Goal: Transaction & Acquisition: Purchase product/service

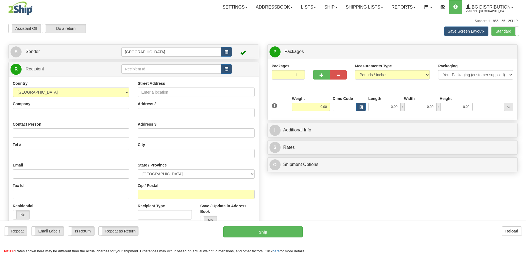
click at [133, 64] on td at bounding box center [176, 69] width 111 height 11
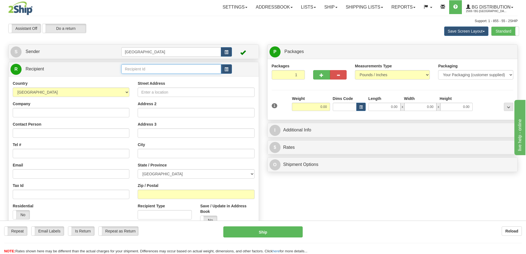
click at [137, 70] on input "text" at bounding box center [171, 68] width 100 height 9
type input "9593"
click at [151, 82] on div "Country AFGHANISTAN ALAND ISLANDS ALBANIA ALGERIA AMERICAN SAMOA ANDORRA ANGOLA…" at bounding box center [134, 154] width 250 height 157
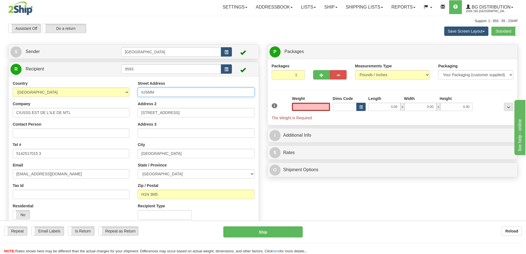
type input "0.00"
drag, startPoint x: 188, startPoint y: 91, endPoint x: 105, endPoint y: 90, distance: 83.2
click at [105, 90] on div "Country AFGHANISTAN ALAND ISLANDS ALBANIA ALGERIA AMERICAN SAMOA ANDORRA ANGOLA…" at bounding box center [134, 152] width 250 height 143
type input "5415 Boul. L'assomption"
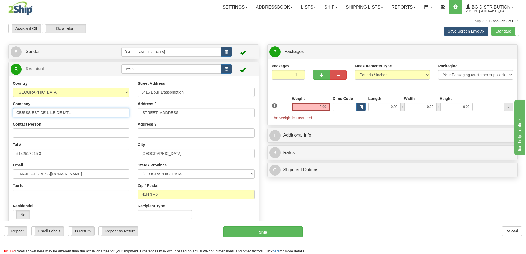
type input "Hopital Maisonneuve"
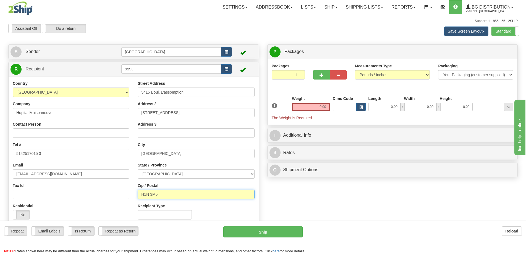
type input "H1T 2M4"
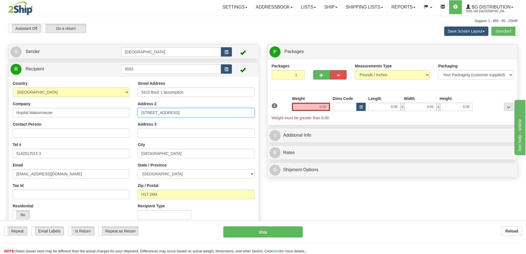
drag, startPoint x: 189, startPoint y: 114, endPoint x: 124, endPoint y: 106, distance: 65.1
click at [124, 106] on div "Country AFGHANISTAN ALAND ISLANDS ALBANIA ALGERIA AMERICAN SAMOA ANDORRA ANGOLA…" at bounding box center [134, 152] width 250 height 143
click at [382, 109] on input "0.00" at bounding box center [384, 107] width 32 height 8
type input "13.00"
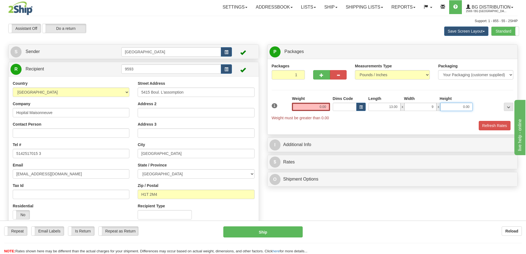
type input "9.00"
type input "8.00"
click at [311, 100] on div "Weight 0.00" at bounding box center [311, 103] width 38 height 15
drag, startPoint x: 313, startPoint y: 101, endPoint x: 316, endPoint y: 103, distance: 4.3
click at [313, 101] on div "Weight 0.00" at bounding box center [311, 103] width 38 height 15
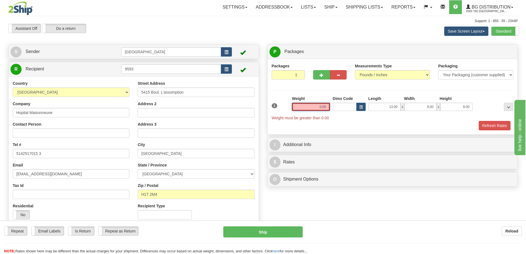
click at [316, 103] on input "0.00" at bounding box center [311, 107] width 38 height 8
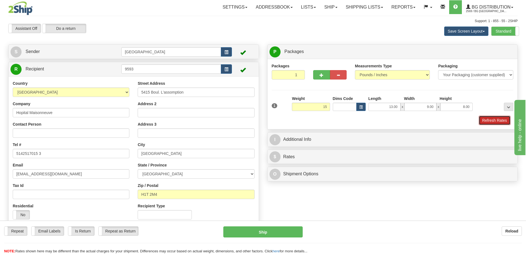
type input "15.00"
click at [494, 122] on button "Refresh Rates" at bounding box center [494, 120] width 32 height 9
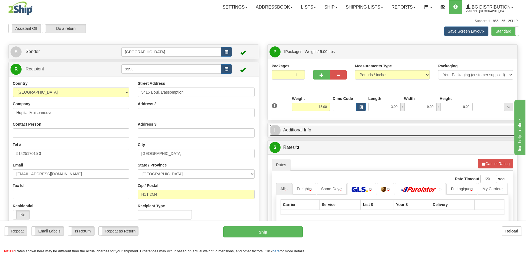
click at [448, 127] on link "I Additional Info" at bounding box center [392, 130] width 246 height 11
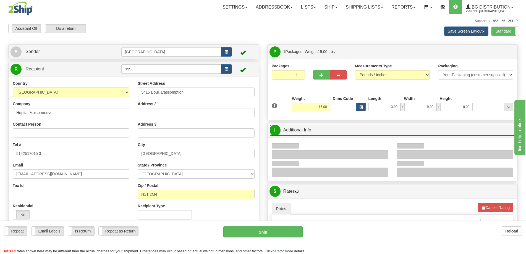
scroll to position [55, 0]
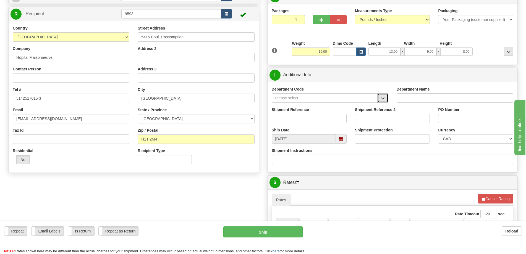
click at [382, 93] on button "button" at bounding box center [382, 97] width 11 height 9
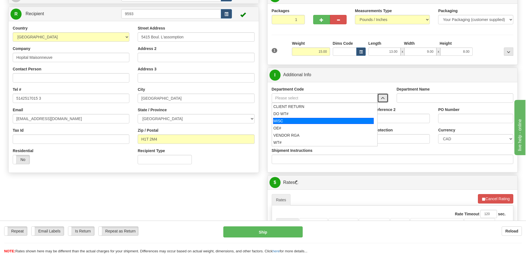
click at [304, 125] on li "OE#" at bounding box center [324, 128] width 105 height 7
type input "OE#"
type input "ORDERS"
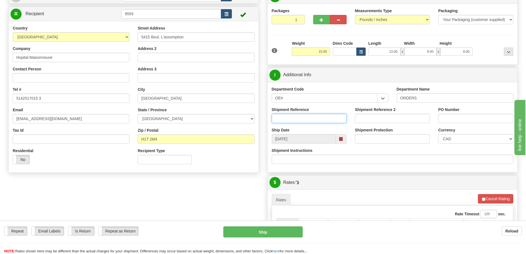
click at [310, 118] on input "Shipment Reference" at bounding box center [309, 118] width 75 height 9
type input "50320944-00"
click at [456, 115] on input "PO Number" at bounding box center [475, 118] width 75 height 9
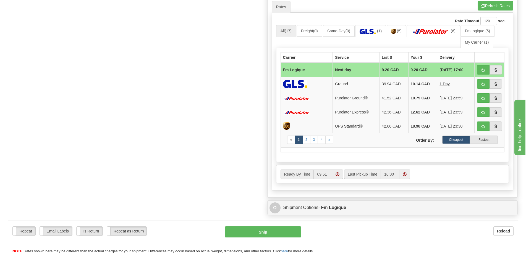
scroll to position [249, 0]
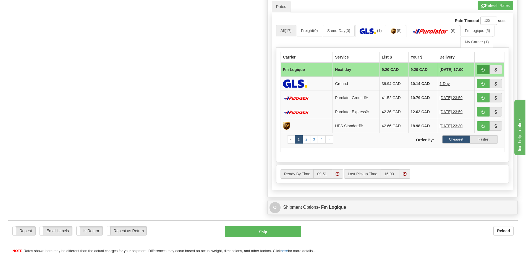
type input "."
click at [482, 67] on button "button" at bounding box center [483, 69] width 13 height 9
type input "jour"
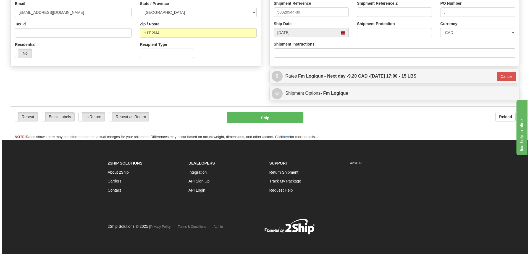
scroll to position [162, 0]
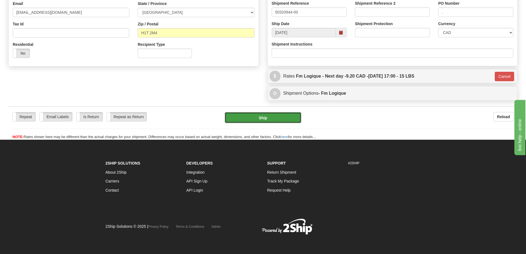
click at [277, 118] on button "Ship" at bounding box center [263, 117] width 77 height 11
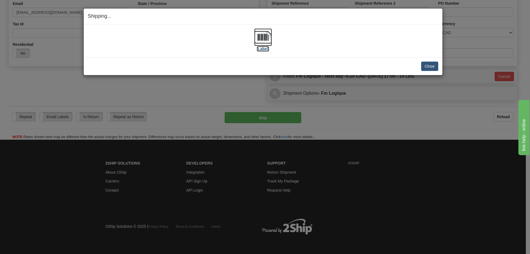
click at [264, 34] on img at bounding box center [263, 37] width 18 height 18
click at [436, 67] on button "Close" at bounding box center [429, 66] width 17 height 9
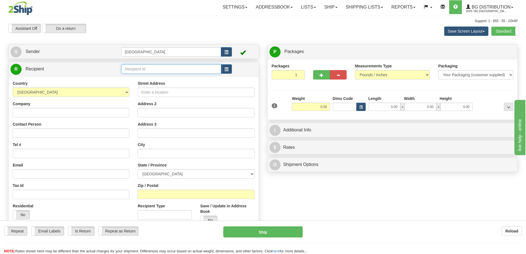
click at [152, 69] on input "text" at bounding box center [171, 68] width 100 height 9
click at [166, 77] on div "4003" at bounding box center [170, 78] width 94 height 6
type input "4003"
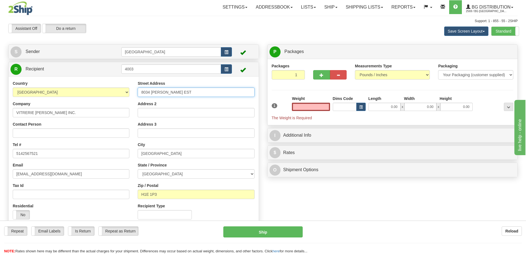
type input "0.00"
click at [150, 91] on input "8034 [PERSON_NAME] EST" at bounding box center [196, 92] width 117 height 9
type input "8038 [PERSON_NAME] EST"
click at [322, 75] on span "button" at bounding box center [321, 75] width 4 height 4
radio input "true"
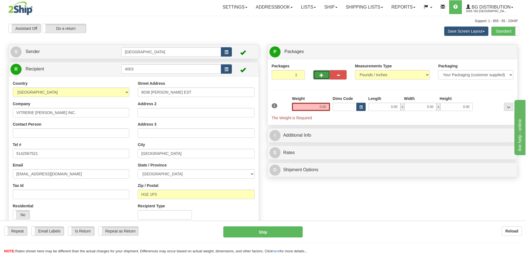
type input "2"
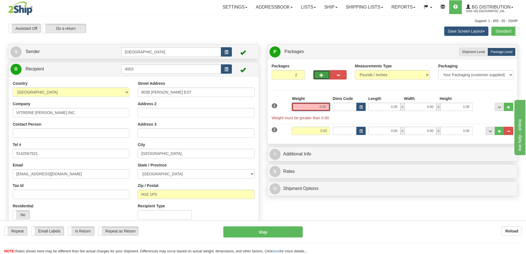
click at [313, 108] on input "0.00" at bounding box center [311, 107] width 38 height 8
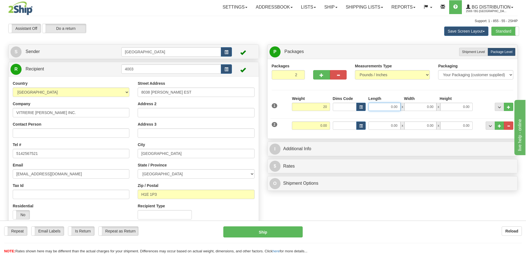
click at [385, 107] on input "0.00" at bounding box center [384, 107] width 32 height 8
type input "20.00"
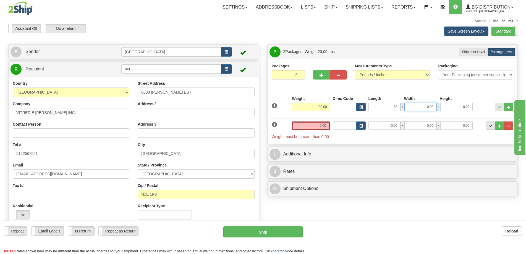
type input "89.00"
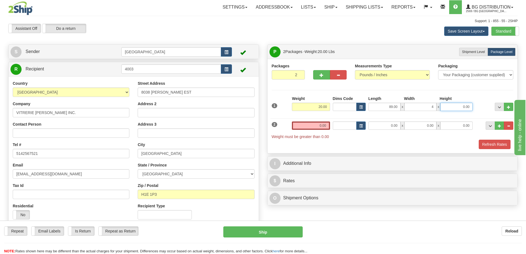
type input "4.00"
type input "5.00"
click at [391, 124] on input "0.00" at bounding box center [384, 126] width 32 height 8
type input "15.00"
type input "5.00"
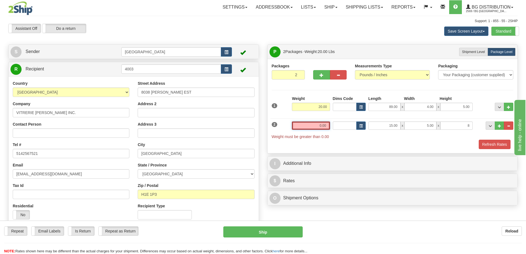
type input "8.00"
drag, startPoint x: 314, startPoint y: 130, endPoint x: 317, endPoint y: 128, distance: 3.2
click at [314, 130] on input "0.00" at bounding box center [311, 126] width 38 height 8
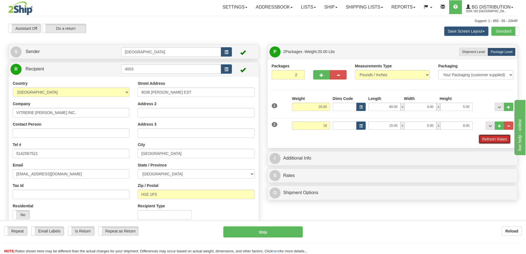
click at [486, 141] on button "Refresh Rates" at bounding box center [494, 139] width 32 height 9
type input "18.00"
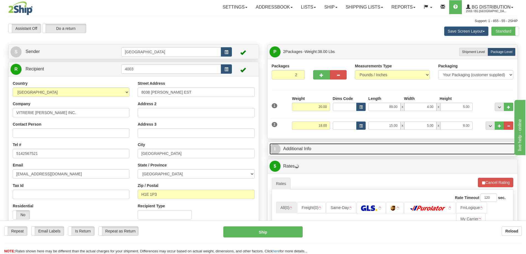
click at [390, 148] on link "I Additional Info" at bounding box center [392, 148] width 246 height 11
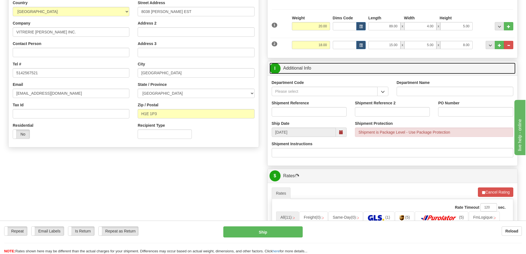
scroll to position [111, 0]
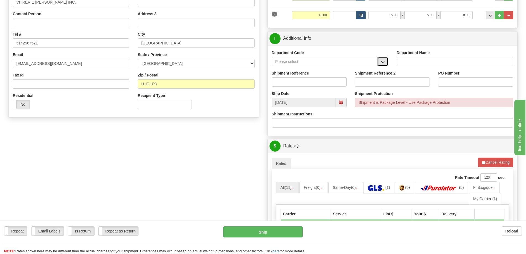
click at [382, 61] on span "button" at bounding box center [383, 62] width 4 height 4
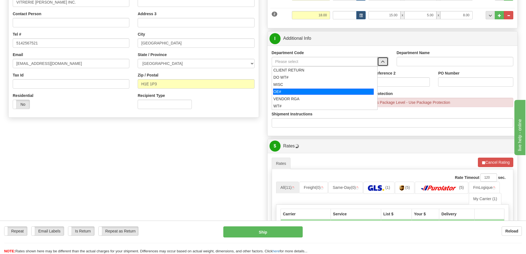
click at [335, 92] on div "OE#" at bounding box center [323, 92] width 101 height 6
type input "OE#"
type input "ORDERS"
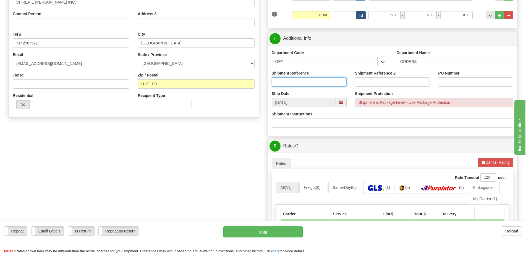
click at [326, 83] on input "Shipment Reference" at bounding box center [309, 81] width 75 height 9
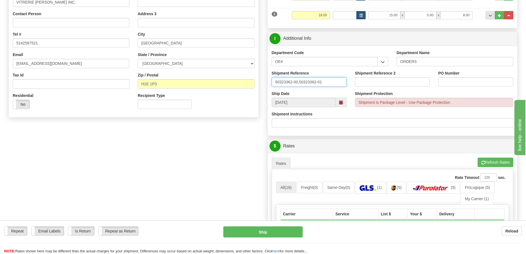
type input "50323362-00,50323362-01"
click at [453, 82] on input "PO Number" at bounding box center [475, 81] width 75 height 9
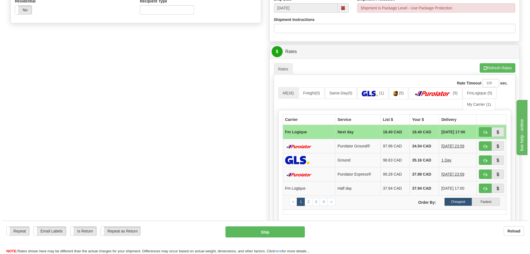
scroll to position [166, 0]
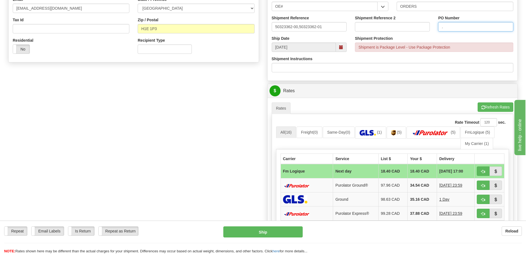
type input "."
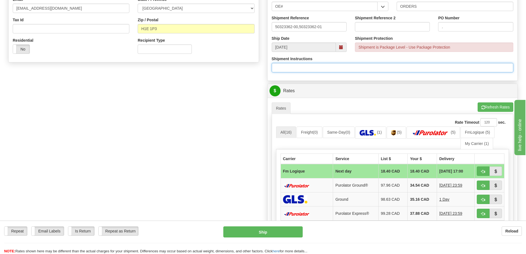
click at [310, 64] on input "Shipment Instructions" at bounding box center [393, 67] width 242 height 9
type input "Longueur 96''"
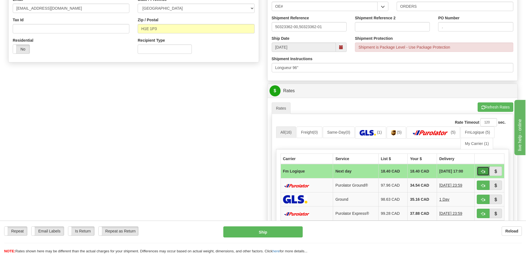
click at [481, 170] on span "button" at bounding box center [483, 172] width 4 height 4
type input "jour"
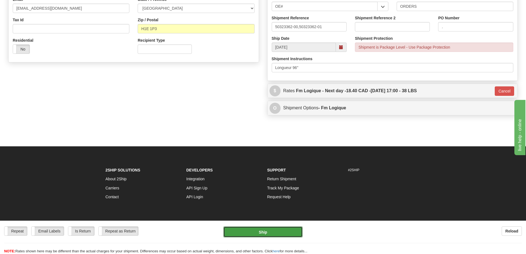
click at [262, 231] on button "Ship" at bounding box center [262, 232] width 79 height 11
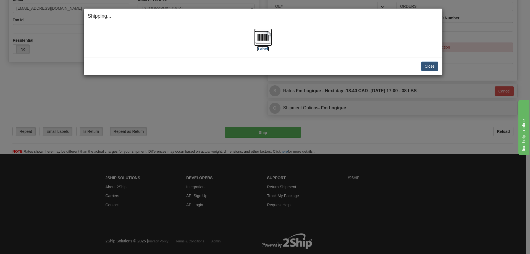
click at [260, 40] on img at bounding box center [263, 37] width 18 height 18
drag, startPoint x: 411, startPoint y: 61, endPoint x: 432, endPoint y: 67, distance: 21.8
click at [415, 64] on div "Close [PERSON_NAME] Shipment and Quit Pickup Quit Pickup ONLY" at bounding box center [263, 66] width 359 height 18
click at [432, 67] on button "Close" at bounding box center [429, 66] width 17 height 9
